Goal: Information Seeking & Learning: Learn about a topic

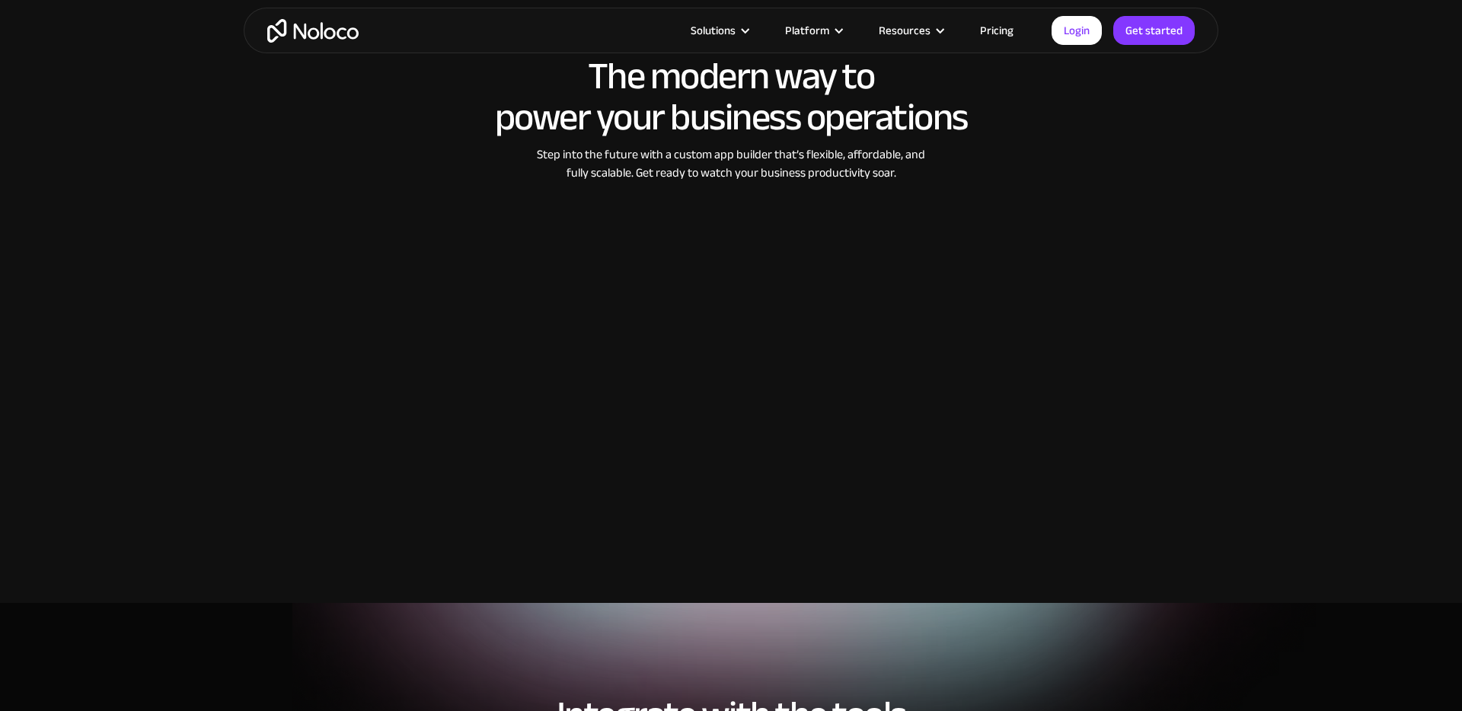
scroll to position [2396, 0]
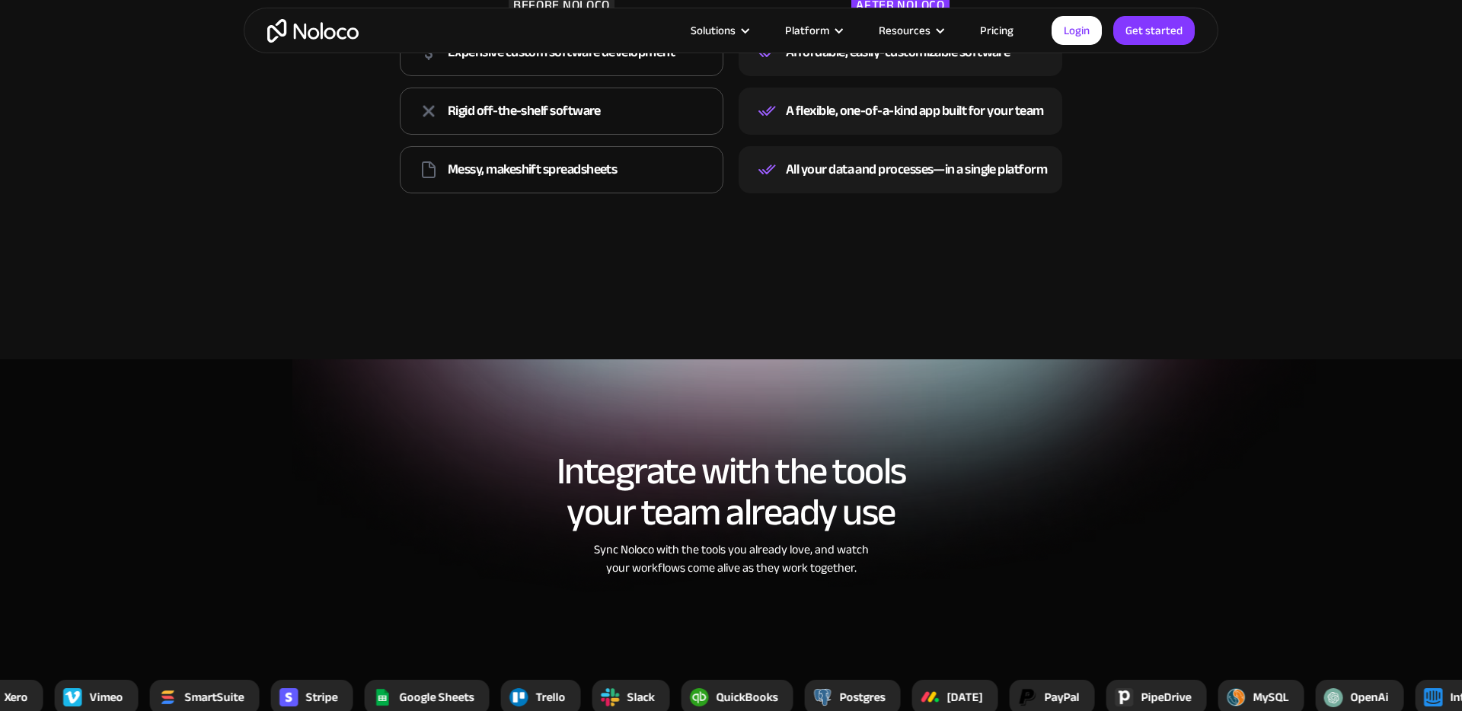
click at [999, 35] on link "Pricing" at bounding box center [997, 31] width 72 height 20
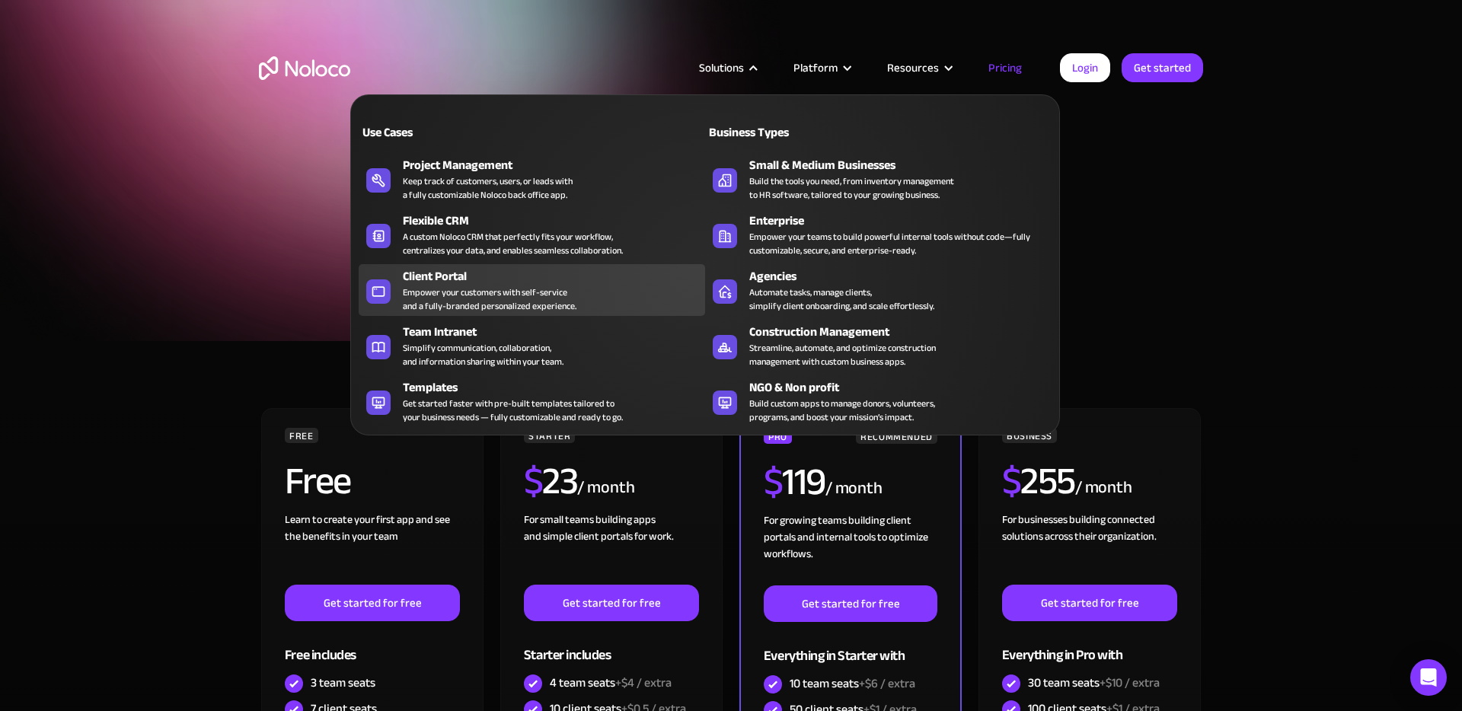
click at [509, 283] on div "Client Portal" at bounding box center [557, 276] width 309 height 18
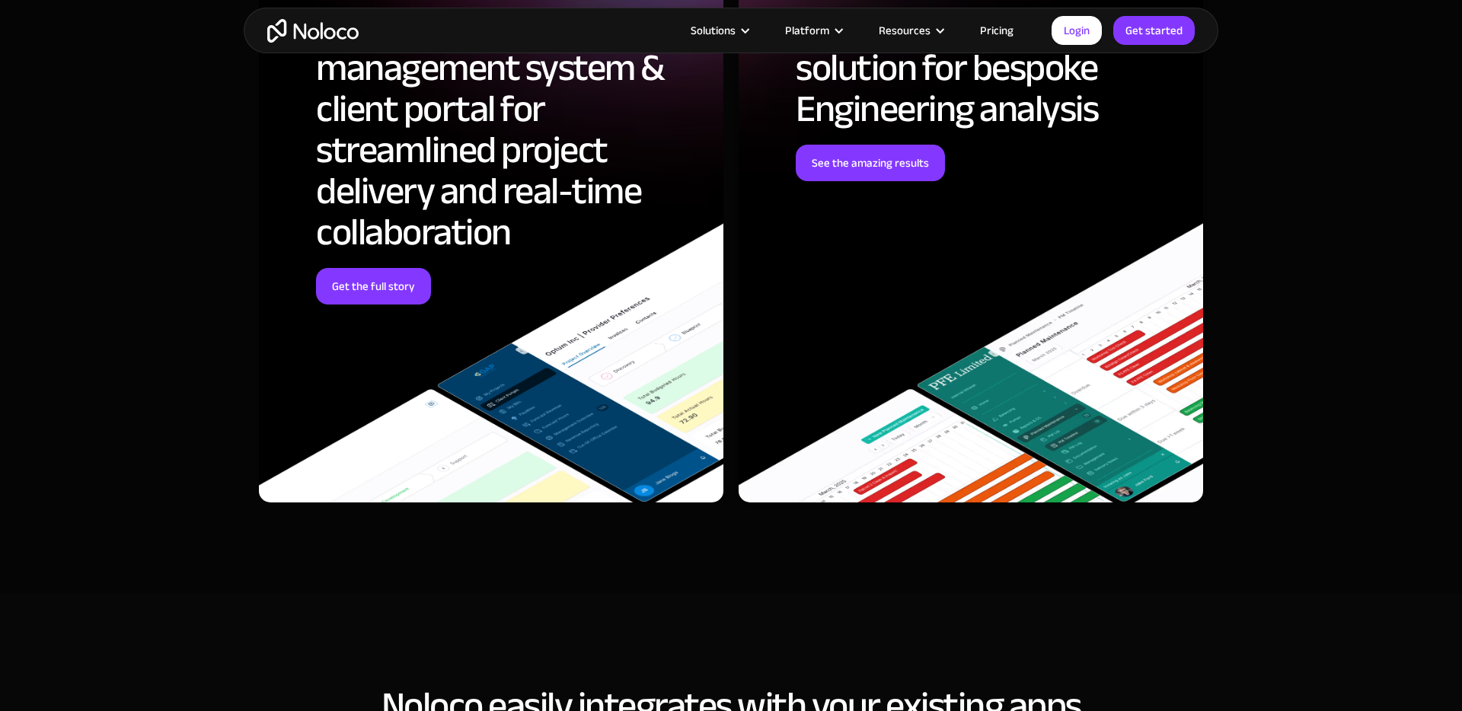
scroll to position [5150, 0]
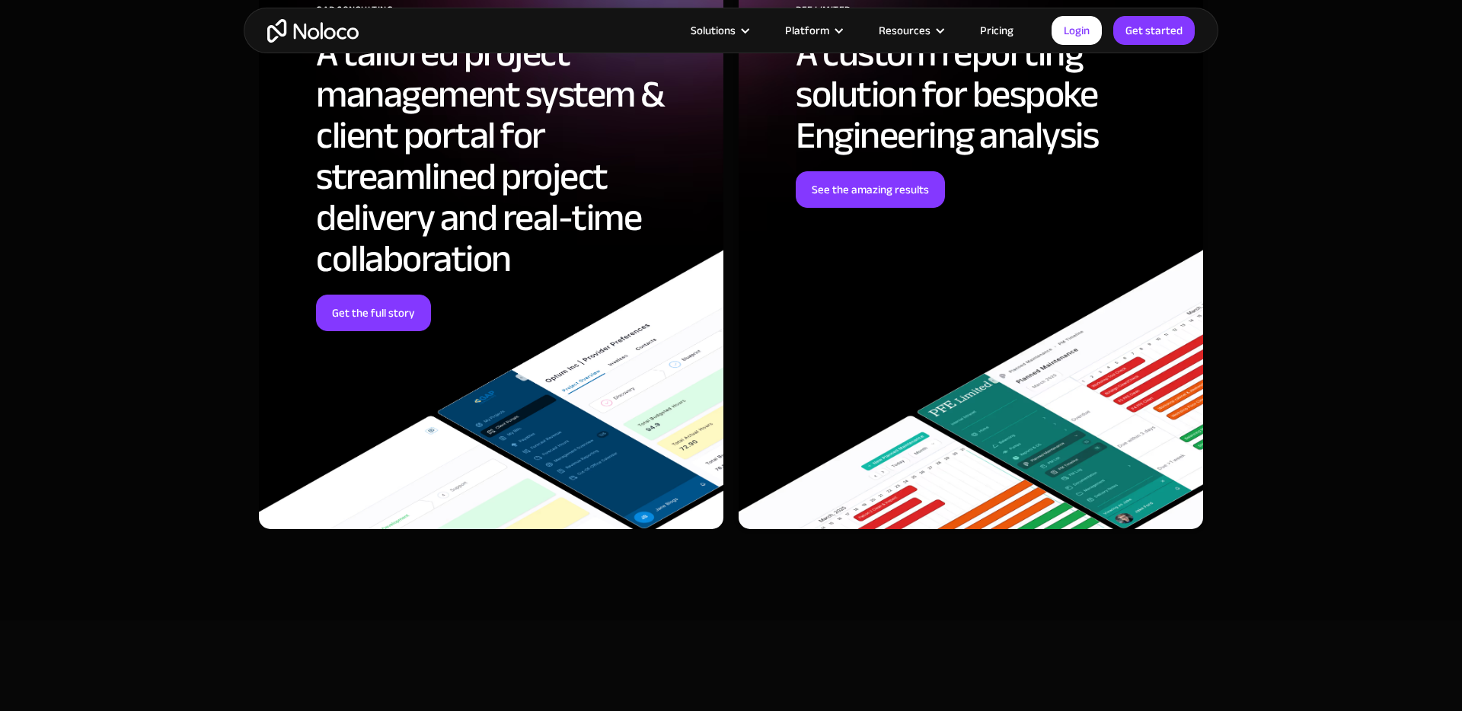
click at [364, 279] on h2 "A tailored project management system & client portal for streamlined project de…" at bounding box center [508, 156] width 385 height 247
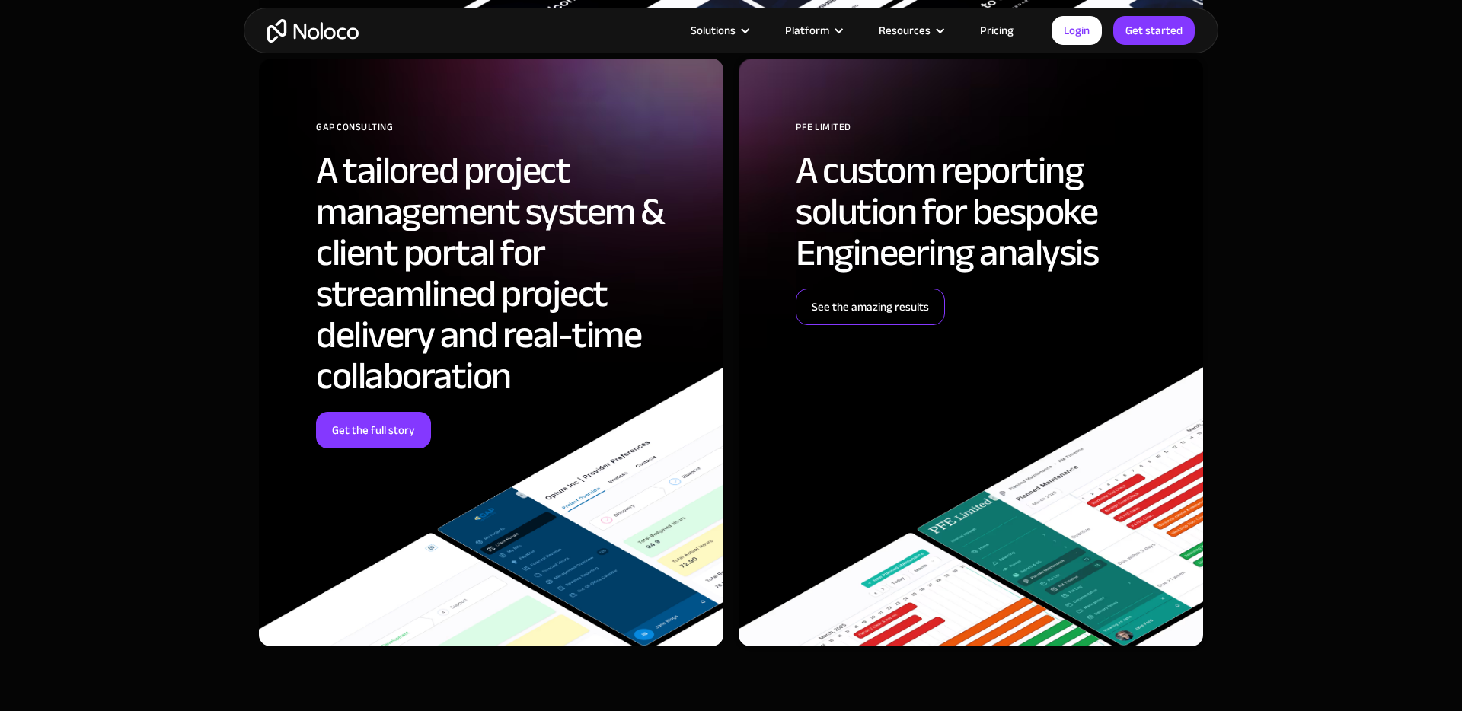
scroll to position [5029, 0]
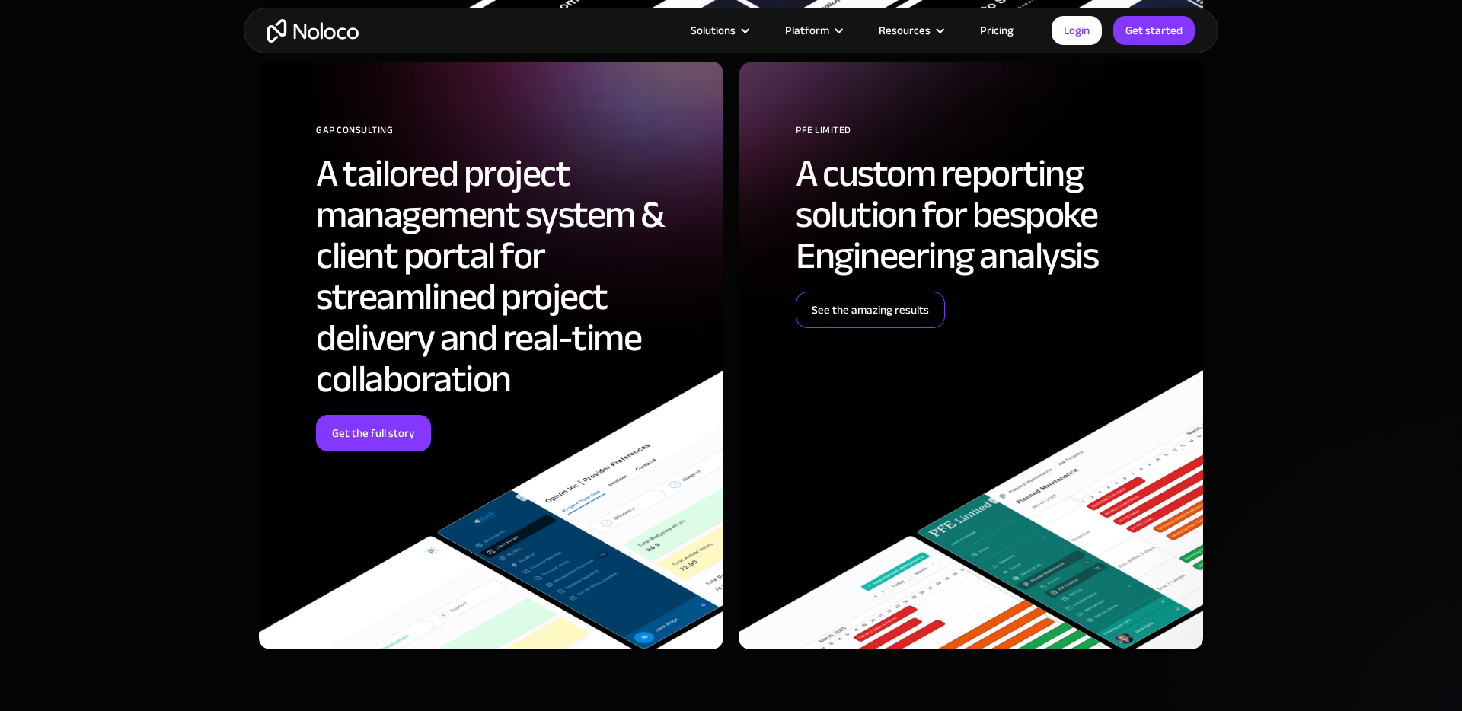
click at [900, 305] on link "See the amazing results" at bounding box center [870, 310] width 149 height 37
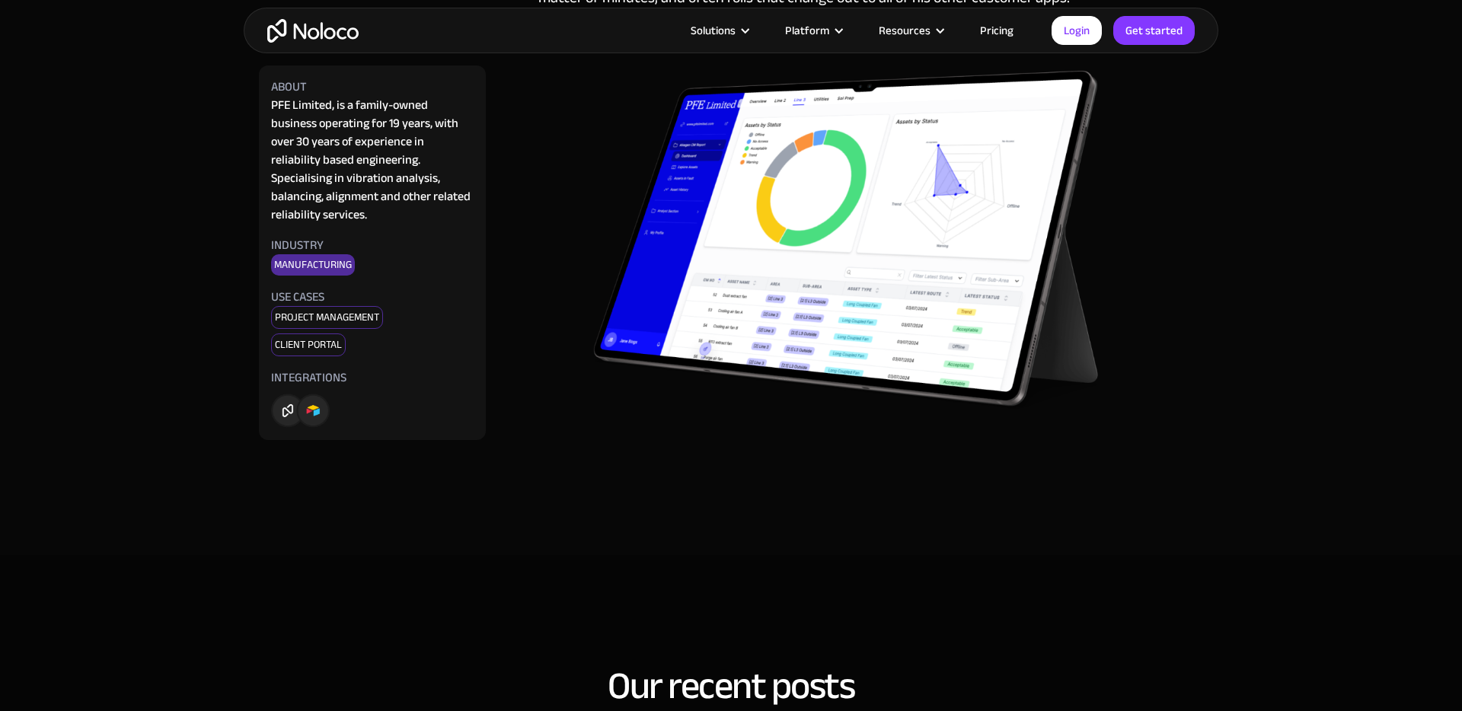
scroll to position [4343, 0]
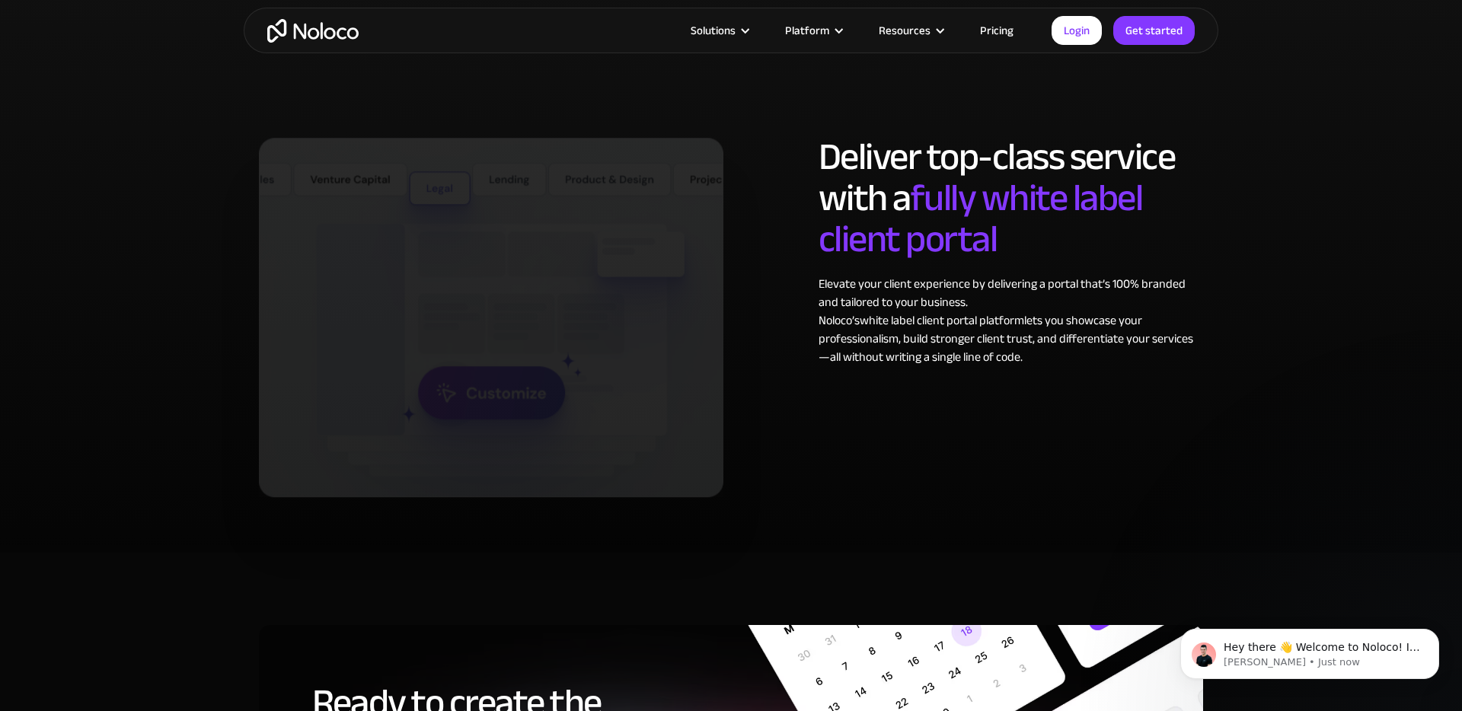
scroll to position [7784, 0]
